Goal: Transaction & Acquisition: Purchase product/service

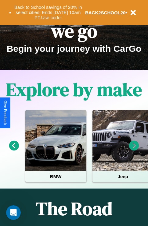
scroll to position [94, 0]
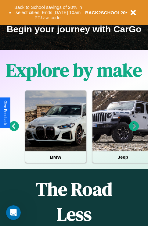
click at [134, 131] on icon at bounding box center [134, 126] width 10 height 10
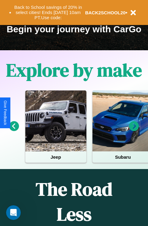
click at [134, 131] on icon at bounding box center [134, 126] width 10 height 10
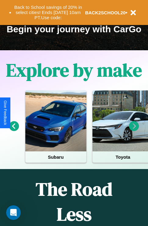
click at [14, 131] on icon at bounding box center [14, 126] width 10 height 10
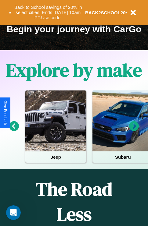
click at [134, 131] on icon at bounding box center [134, 126] width 10 height 10
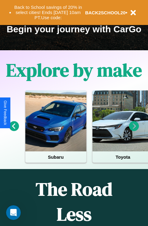
click at [134, 131] on icon at bounding box center [134, 126] width 10 height 10
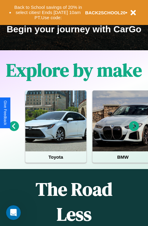
click at [134, 131] on icon at bounding box center [134, 126] width 10 height 10
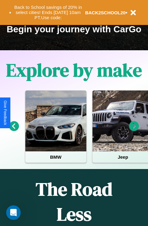
click at [14, 131] on icon at bounding box center [14, 126] width 10 height 10
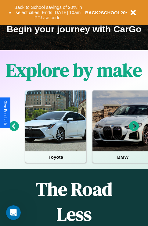
click at [134, 131] on icon at bounding box center [134, 126] width 10 height 10
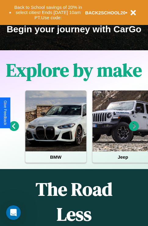
click at [134, 131] on icon at bounding box center [134, 126] width 10 height 10
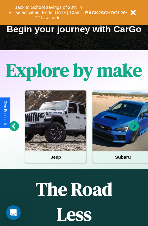
click at [134, 131] on icon at bounding box center [134, 126] width 10 height 10
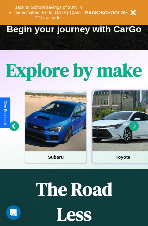
click at [122, 131] on div at bounding box center [122, 121] width 61 height 61
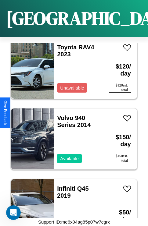
scroll to position [1509, 0]
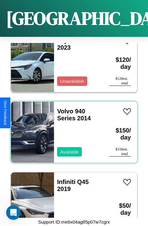
click at [72, 129] on div "Volvo 940 Series 2014 Available" at bounding box center [78, 132] width 49 height 61
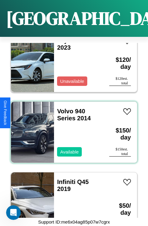
click at [72, 129] on div "Volvo 940 Series 2014 Available" at bounding box center [78, 132] width 49 height 61
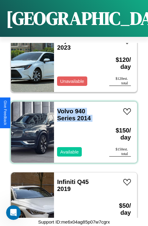
click at [72, 129] on div "Volvo 940 Series 2014 Available" at bounding box center [78, 132] width 49 height 61
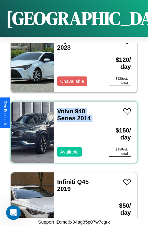
click at [72, 129] on div "Volvo 940 Series 2014 Available" at bounding box center [78, 132] width 49 height 61
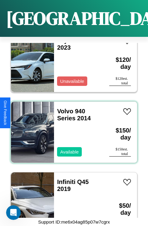
click at [72, 129] on div "Volvo 940 Series 2014 Available" at bounding box center [78, 132] width 49 height 61
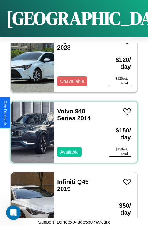
click at [72, 129] on div "Volvo 940 Series 2014 Available" at bounding box center [78, 132] width 49 height 61
click at [63, 108] on link "Volvo 940 Series 2014" at bounding box center [74, 115] width 34 height 14
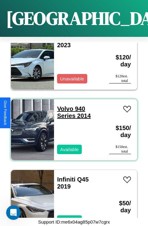
scroll to position [1580, 0]
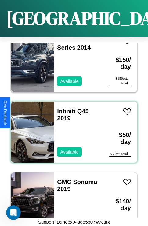
click at [64, 108] on link "Infiniti Q45 2019" at bounding box center [72, 115] width 31 height 14
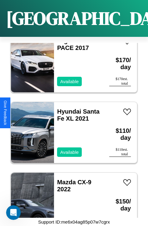
scroll to position [164, 0]
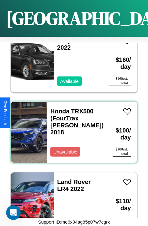
click at [65, 108] on link "Honda TRX500 (FourTrax Foreman) 2018" at bounding box center [76, 122] width 53 height 28
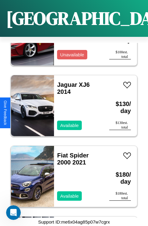
scroll to position [1084, 0]
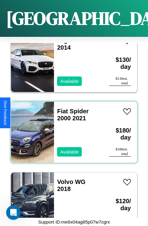
click at [72, 129] on div "Fiat Spider 2000 2021 Available" at bounding box center [78, 132] width 49 height 61
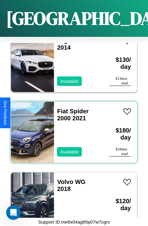
click at [72, 129] on div "Fiat Spider 2000 2021 Available" at bounding box center [78, 132] width 49 height 61
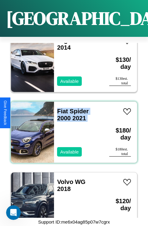
click at [72, 129] on div "Fiat Spider 2000 2021 Available" at bounding box center [78, 132] width 49 height 61
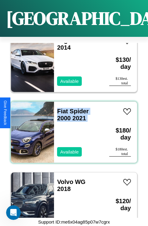
click at [72, 129] on div "Fiat Spider 2000 2021 Available" at bounding box center [78, 132] width 49 height 61
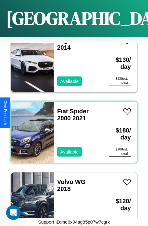
click at [72, 129] on div "Fiat Spider 2000 2021 Available" at bounding box center [78, 132] width 49 height 61
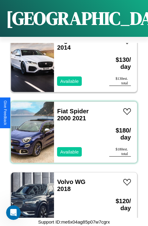
click at [72, 129] on div "Fiat Spider 2000 2021 Available" at bounding box center [78, 132] width 49 height 61
click at [60, 108] on link "Fiat Spider 2000 2021" at bounding box center [72, 115] width 31 height 14
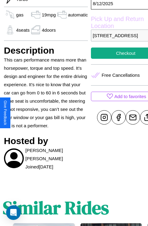
scroll to position [198, 20]
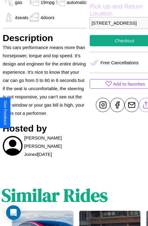
click at [146, 106] on line at bounding box center [146, 104] width 0 height 4
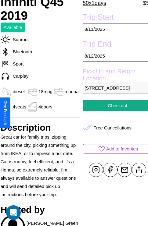
scroll to position [124, 22]
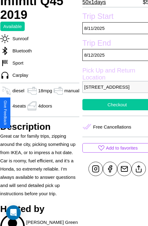
click at [113, 110] on button "Checkout" at bounding box center [117, 104] width 70 height 11
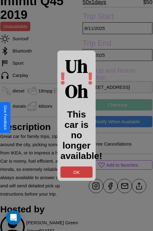
click at [76, 172] on button "OK" at bounding box center [76, 171] width 32 height 11
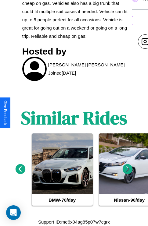
scroll to position [339, 0]
click at [127, 170] on icon at bounding box center [128, 169] width 10 height 10
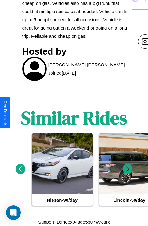
click at [127, 170] on icon at bounding box center [128, 169] width 10 height 10
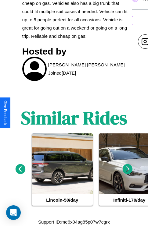
click at [127, 170] on icon at bounding box center [128, 169] width 10 height 10
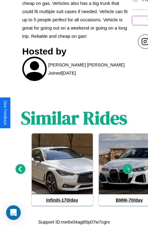
click at [127, 170] on icon at bounding box center [128, 169] width 10 height 10
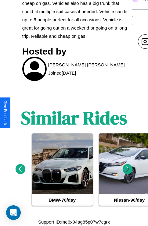
click at [127, 170] on icon at bounding box center [128, 169] width 10 height 10
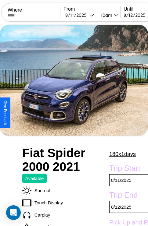
scroll to position [277, 0]
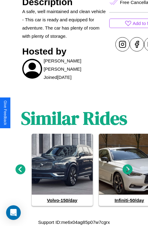
click at [20, 170] on icon at bounding box center [21, 170] width 10 height 10
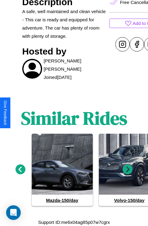
click at [127, 170] on icon at bounding box center [128, 170] width 10 height 10
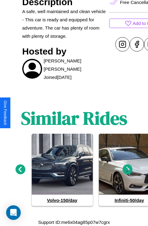
click at [127, 170] on icon at bounding box center [128, 170] width 10 height 10
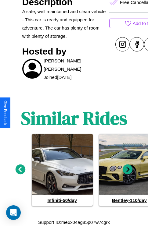
click at [20, 170] on icon at bounding box center [21, 170] width 10 height 10
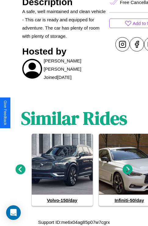
click at [127, 170] on icon at bounding box center [128, 170] width 10 height 10
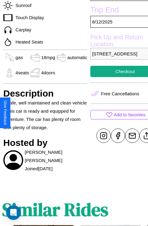
scroll to position [152, 26]
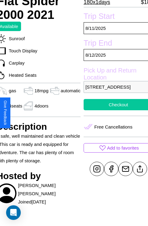
click at [113, 110] on button "Checkout" at bounding box center [119, 104] width 70 height 11
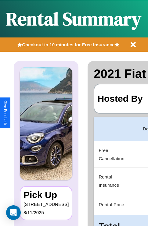
scroll to position [0, 115]
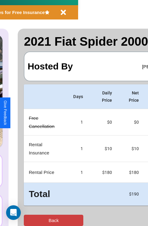
click at [30, 221] on button "Back" at bounding box center [53, 220] width 59 height 11
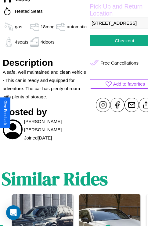
scroll to position [217, 20]
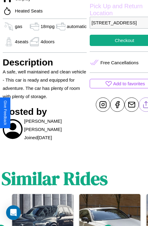
click at [146, 106] on line at bounding box center [146, 104] width 0 height 4
